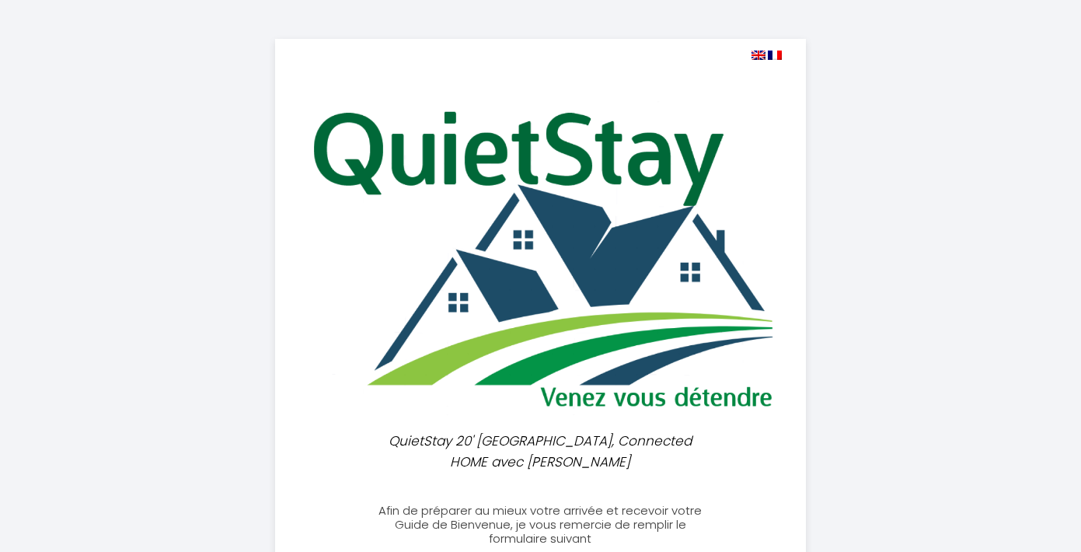
select select
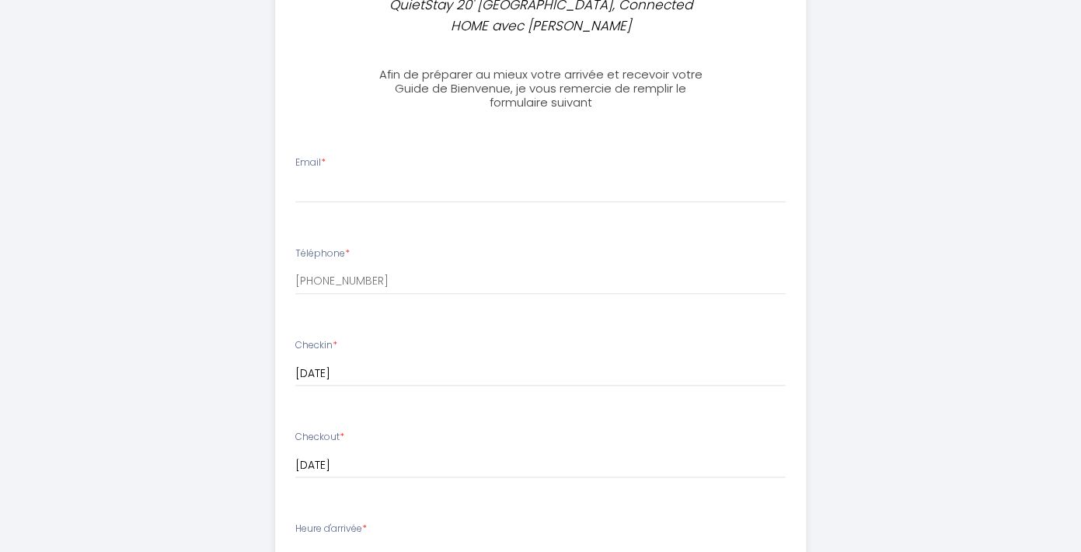
scroll to position [439, 0]
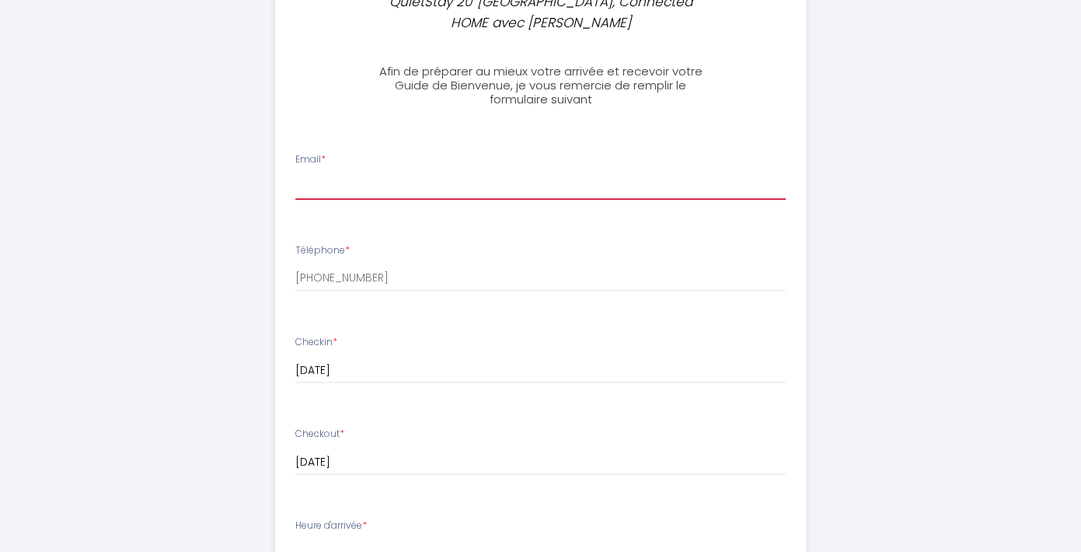
click at [326, 180] on input "Email *" at bounding box center [540, 186] width 490 height 28
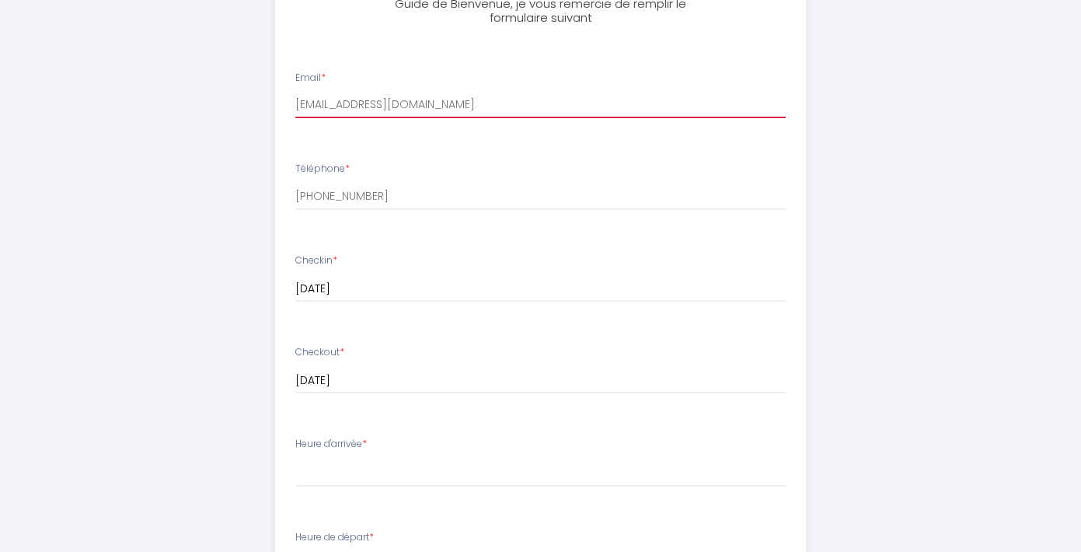
scroll to position [525, 0]
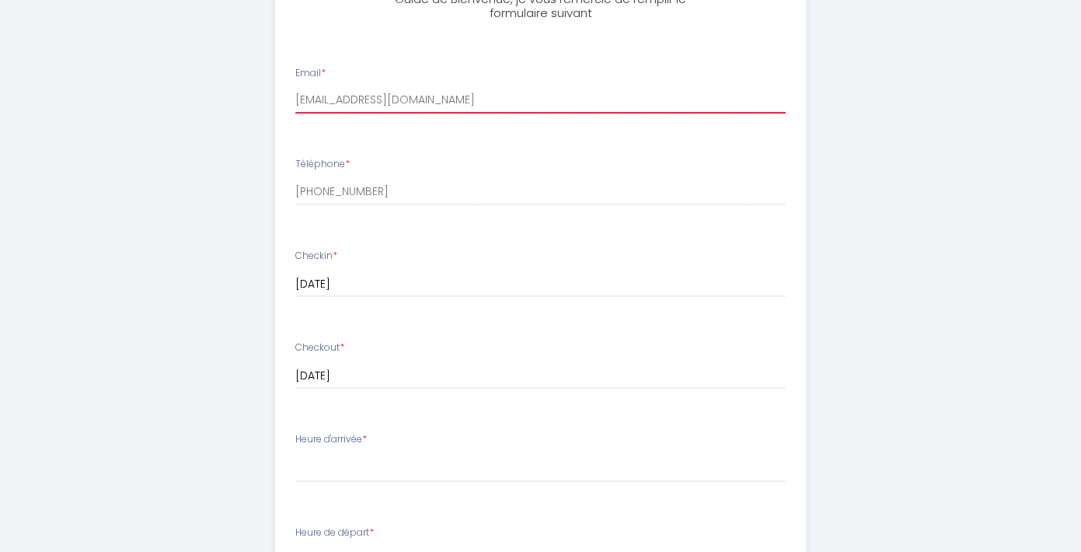
type input "[EMAIL_ADDRESS][DOMAIN_NAME]"
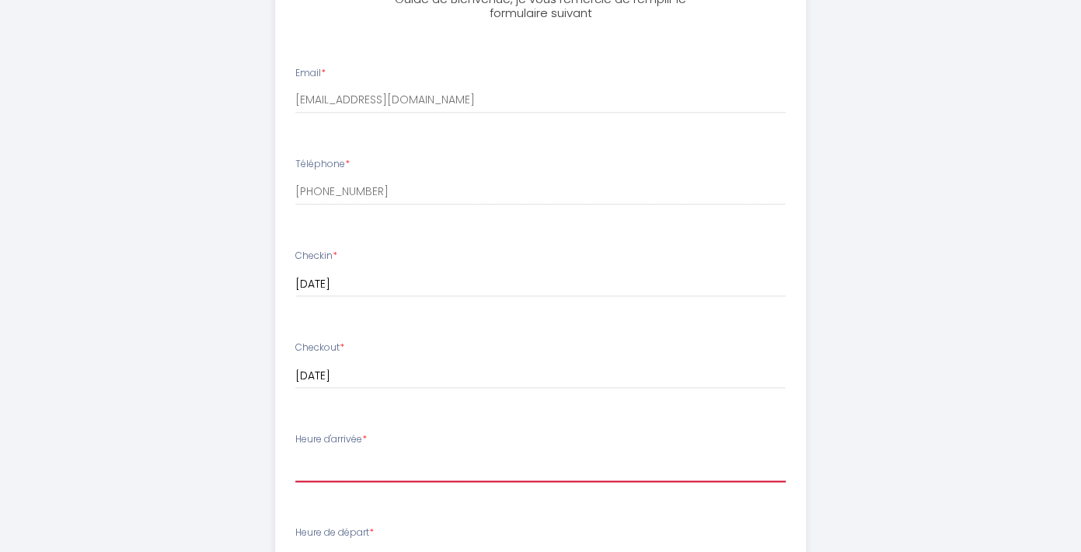
click at [295, 452] on select "16:00 16:30 17:00 17:30 18:00 18:30 19:00 19:30 20:00 20:30 21:00 21:30 22:00 2…" at bounding box center [540, 467] width 490 height 30
select select "16:00"
click option "16:00" at bounding box center [0, 0] width 0 height 0
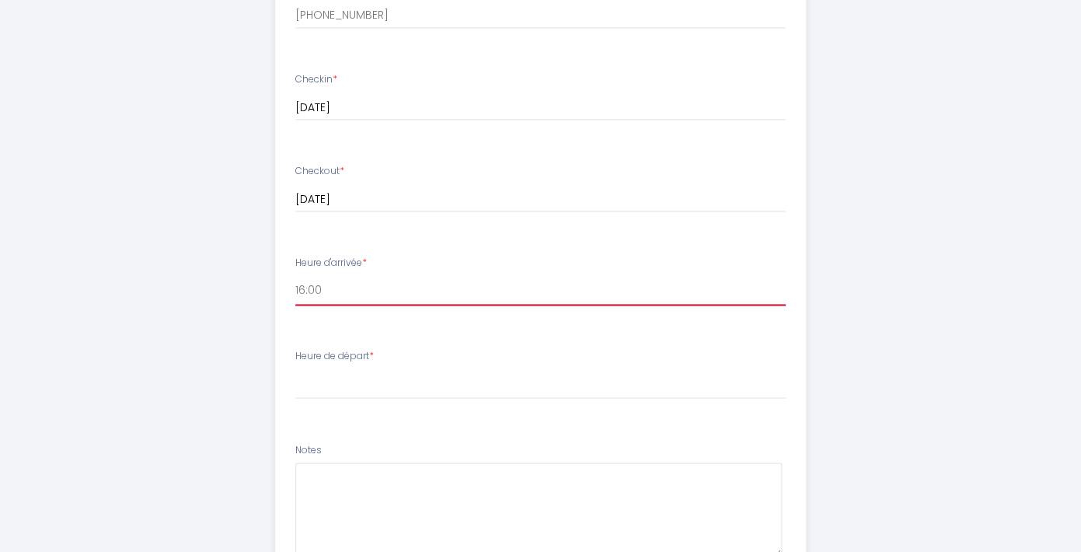
scroll to position [702, 0]
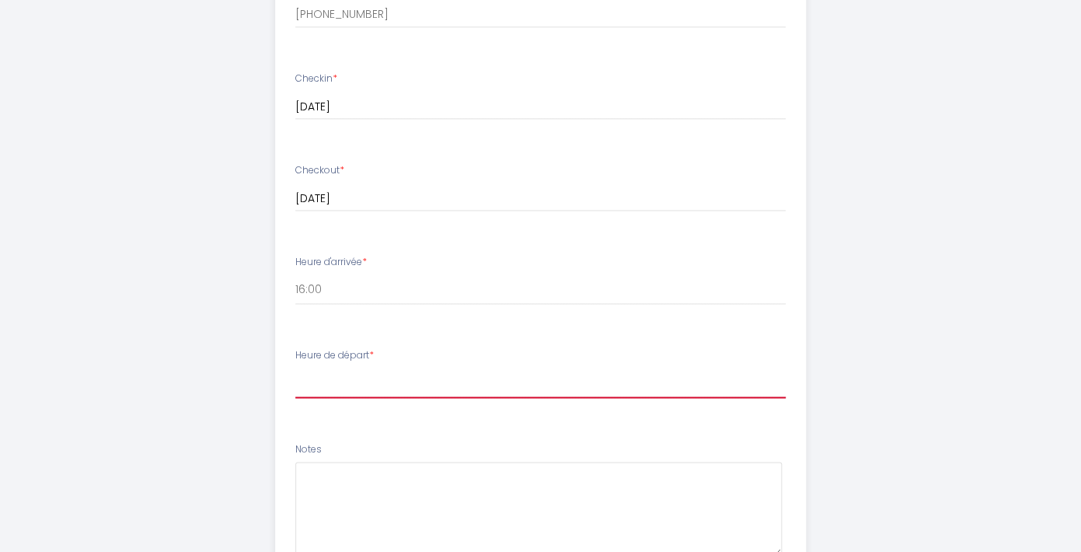
click at [295, 368] on select "00:00 00:30 01:00 01:30 02:00 02:30 03:00 03:30 04:00 04:30 05:00 05:30 06:00 0…" at bounding box center [540, 383] width 490 height 30
select select "11:00"
click option "11:00" at bounding box center [0, 0] width 0 height 0
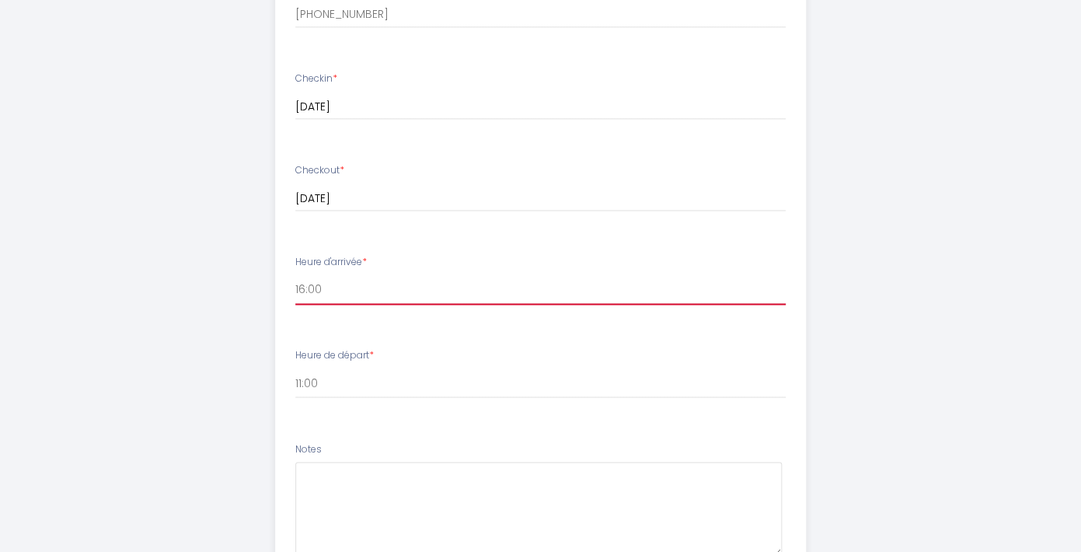
click at [295, 275] on select "16:00 16:30 17:00 17:30 18:00 18:30 19:00 19:30 20:00 20:30 21:00 21:30 22:00 2…" at bounding box center [540, 290] width 490 height 30
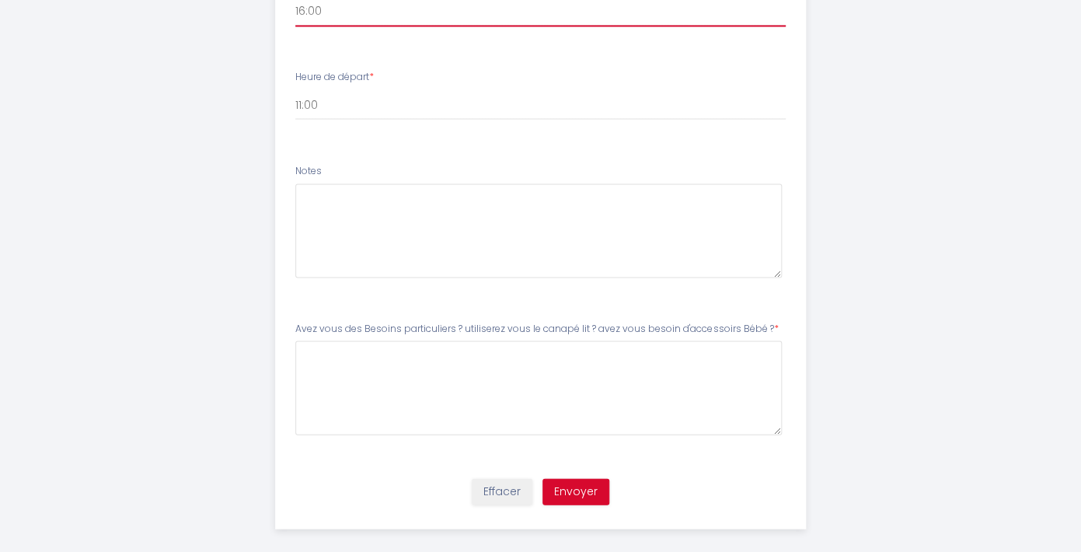
scroll to position [977, 0]
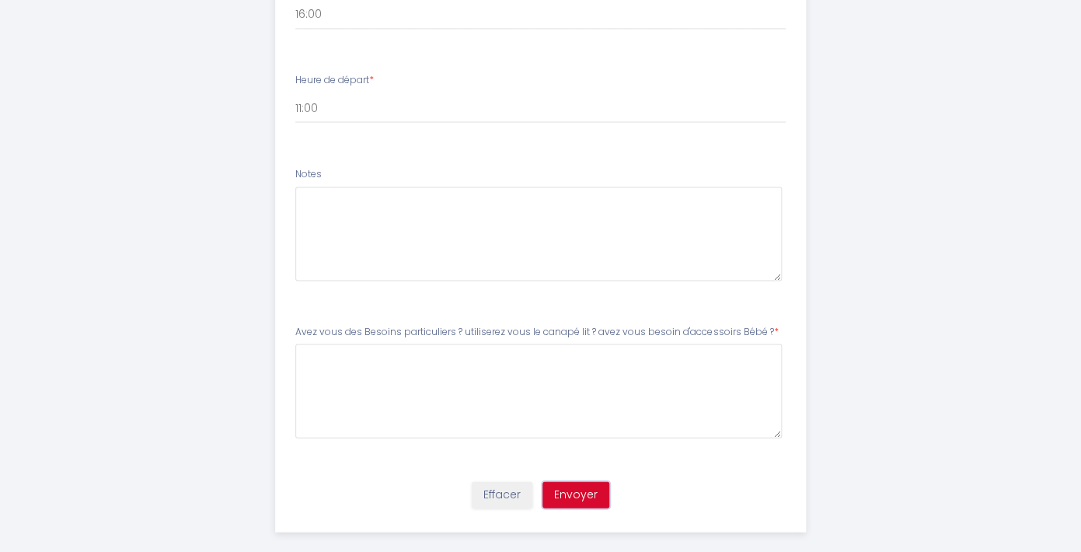
click at [566, 491] on button "Envoyer" at bounding box center [575, 494] width 67 height 26
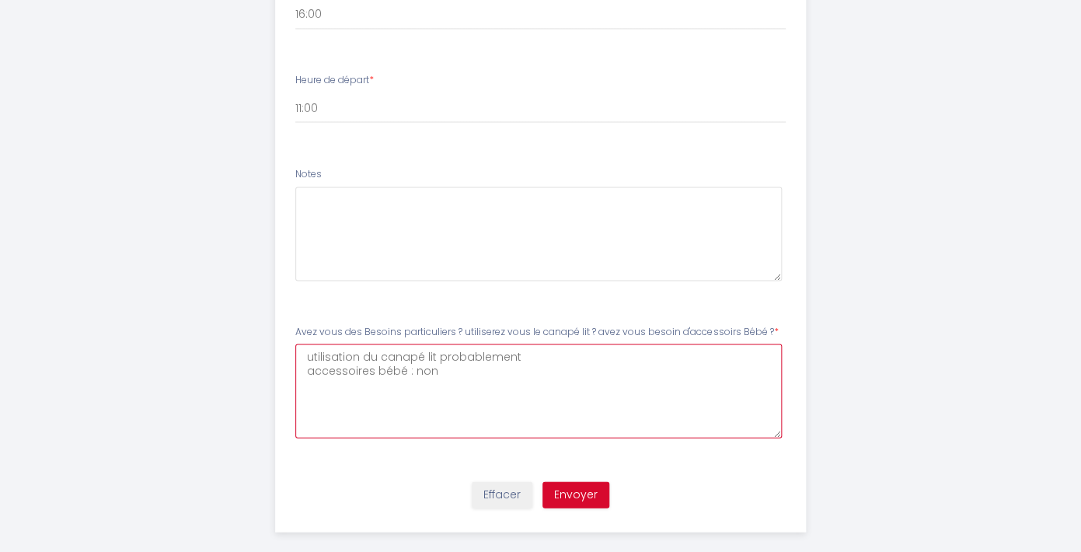
type \?7 "utilisation du canapé lit probablement accessoires bébé : non"
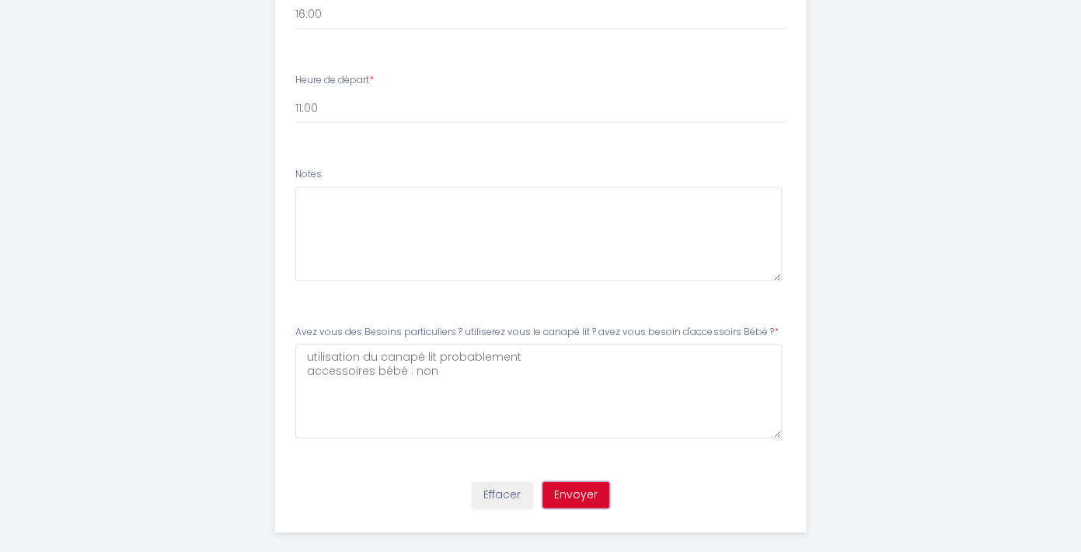
click at [594, 496] on button "Envoyer" at bounding box center [575, 494] width 67 height 26
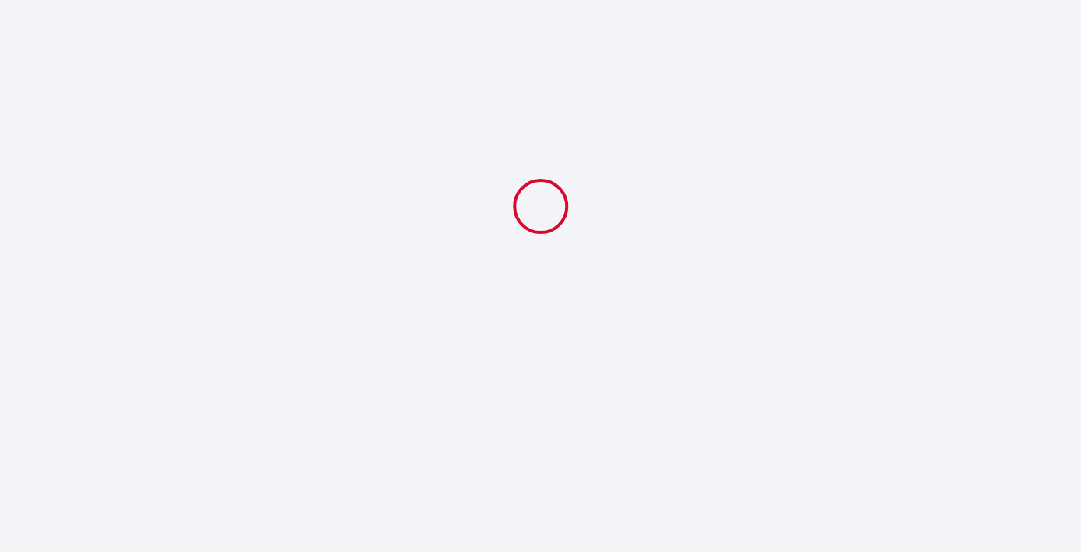
scroll to position [0, 0]
select select "11:00"
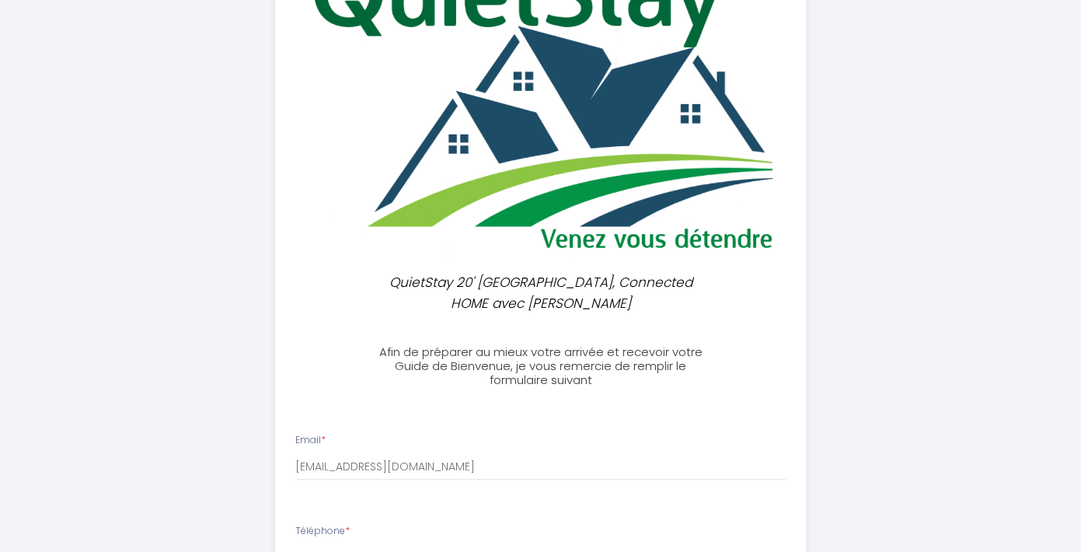
scroll to position [160, 0]
